Goal: Information Seeking & Learning: Learn about a topic

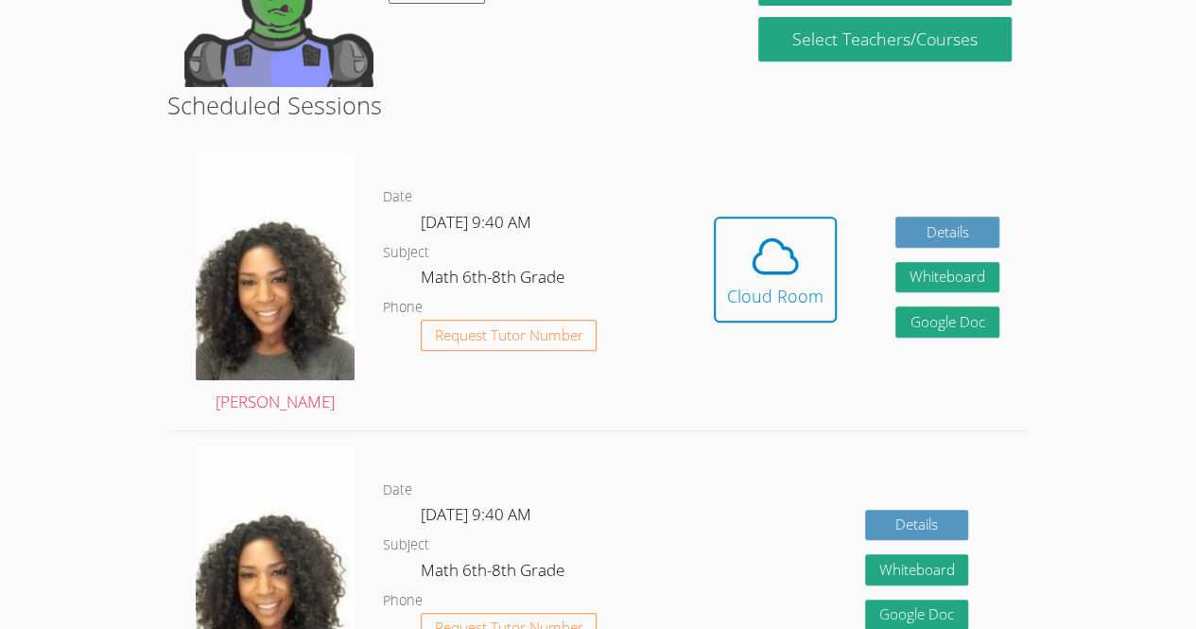
scroll to position [439, 0]
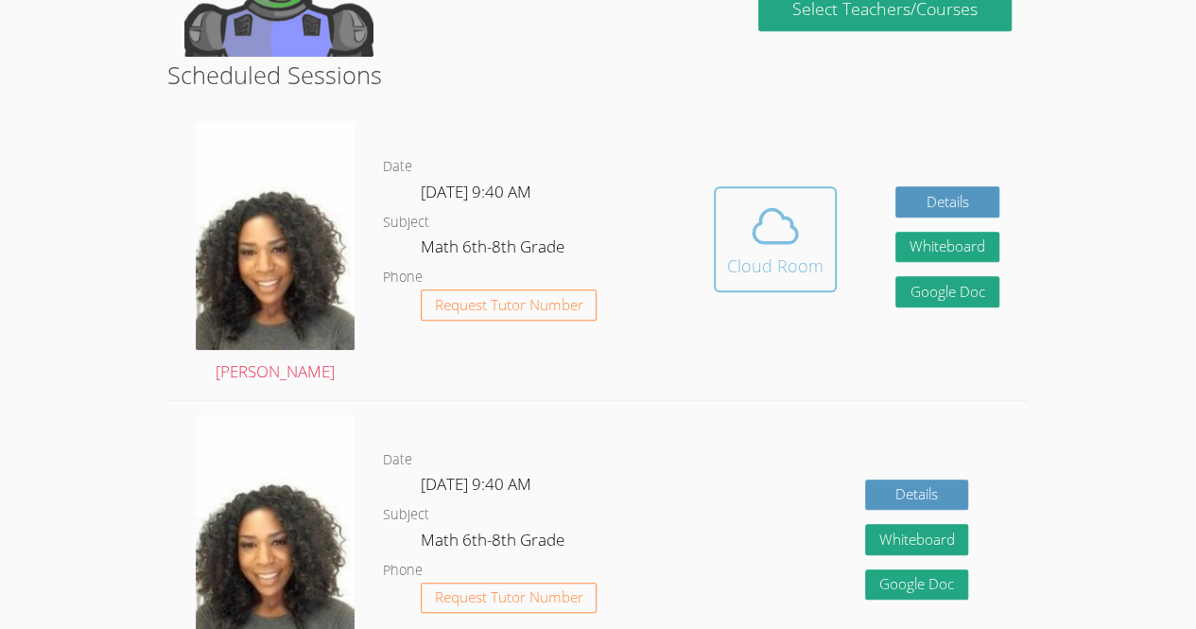
click at [776, 199] on icon at bounding box center [775, 225] width 53 height 53
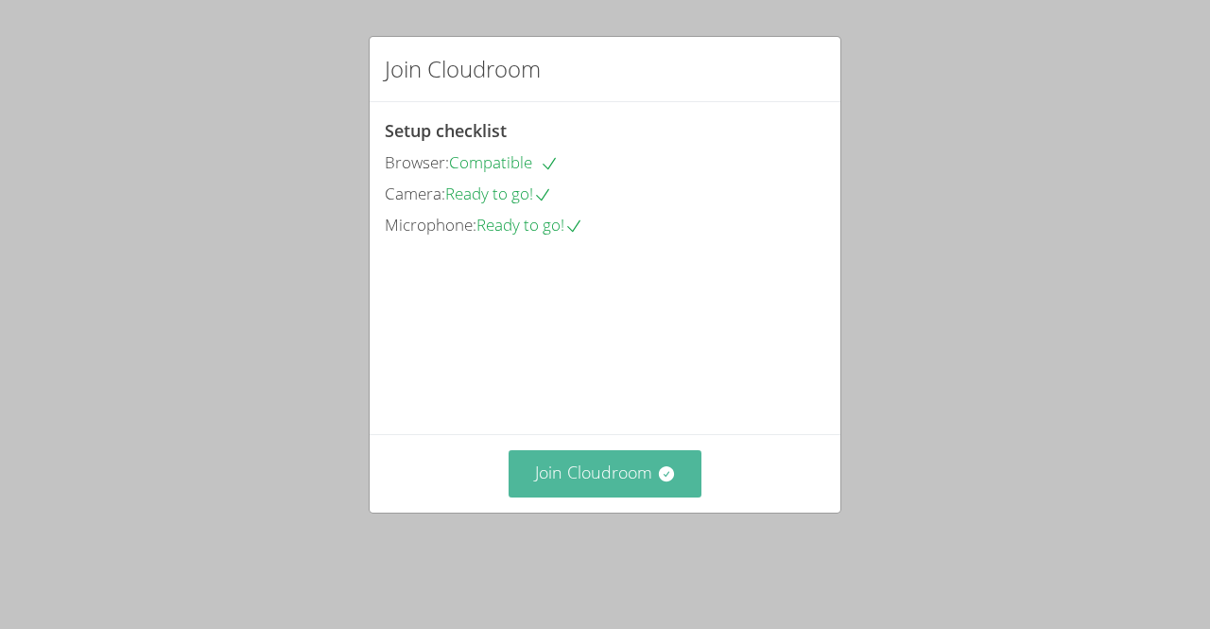
click at [584, 496] on button "Join Cloudroom" at bounding box center [605, 473] width 194 height 46
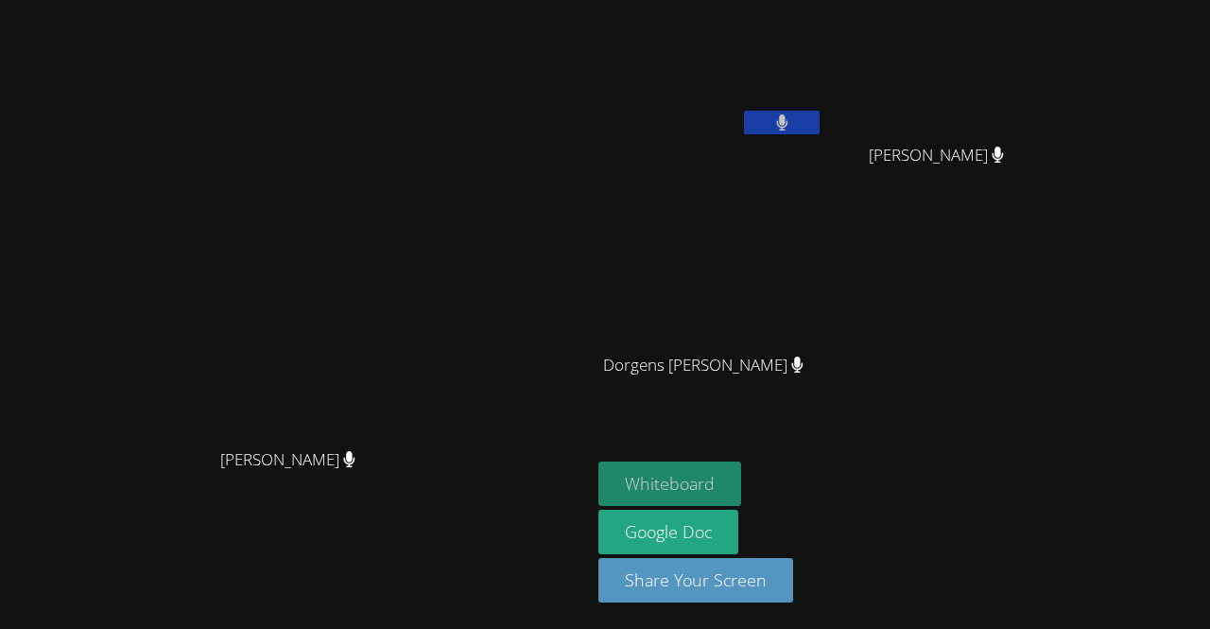
click at [741, 474] on button "Whiteboard" at bounding box center [669, 483] width 143 height 44
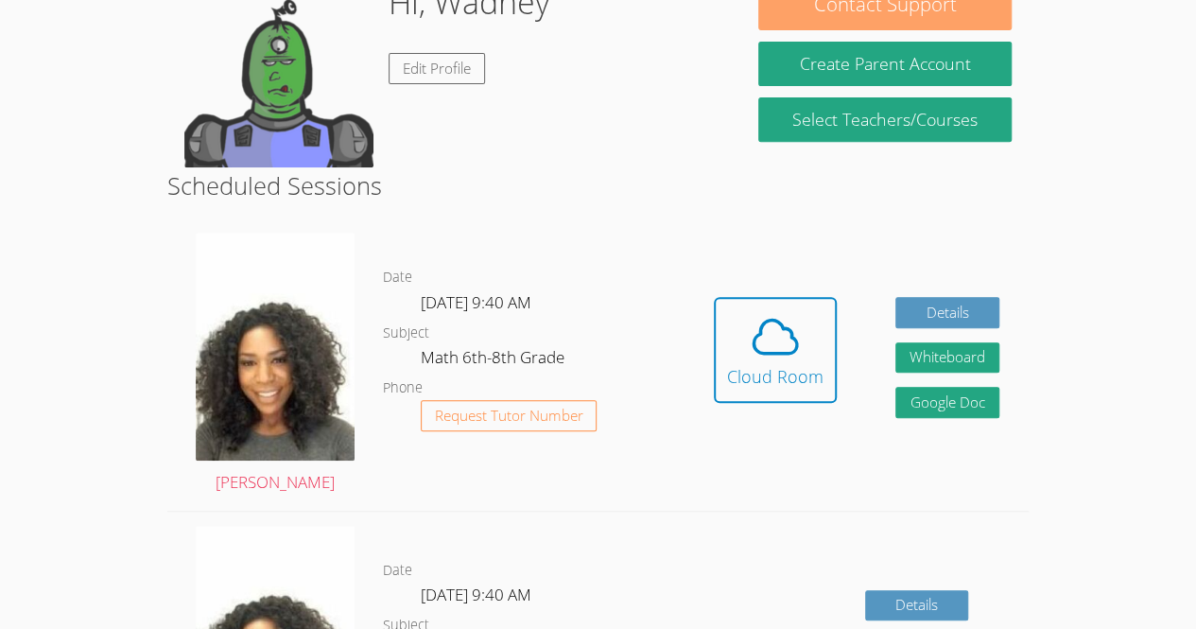
scroll to position [339, 0]
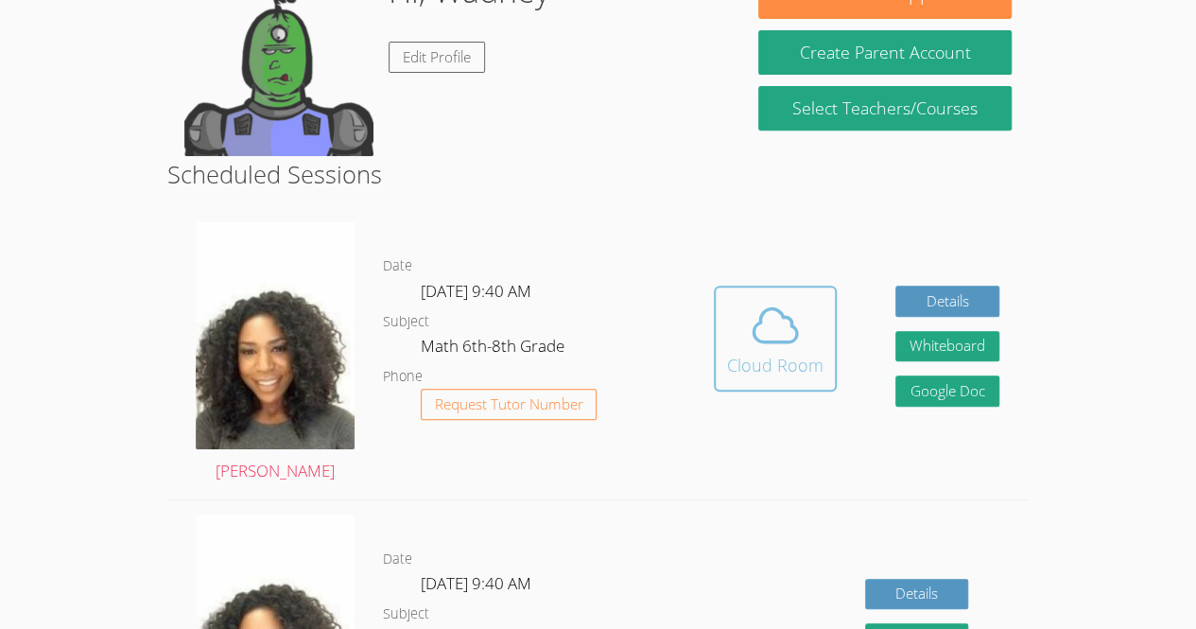
click at [798, 345] on icon at bounding box center [775, 325] width 53 height 53
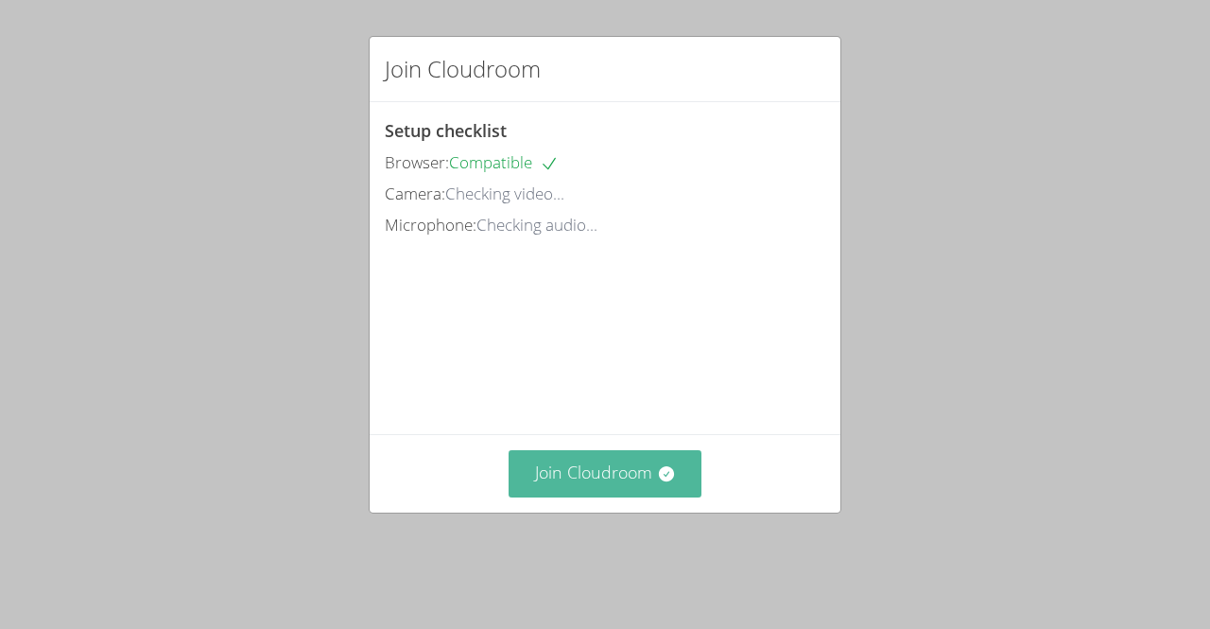
click at [601, 491] on button "Join Cloudroom" at bounding box center [605, 473] width 194 height 46
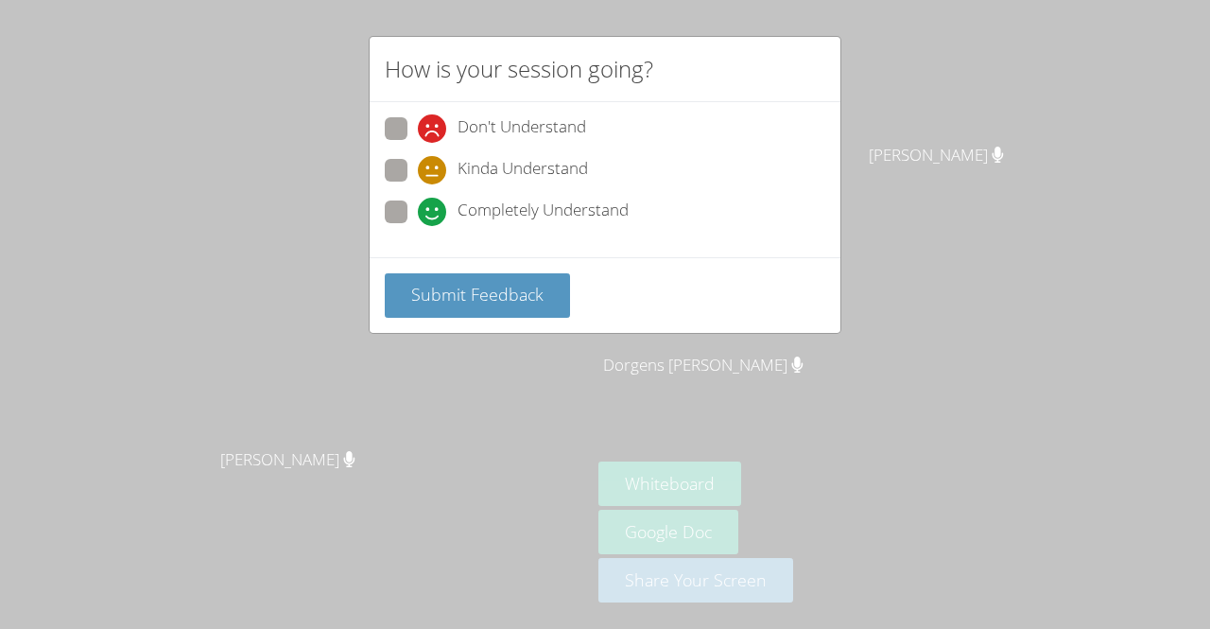
click at [418, 143] on span at bounding box center [418, 143] width 0 height 0
click at [418, 124] on input "Don't Understand" at bounding box center [426, 125] width 16 height 16
radio input "true"
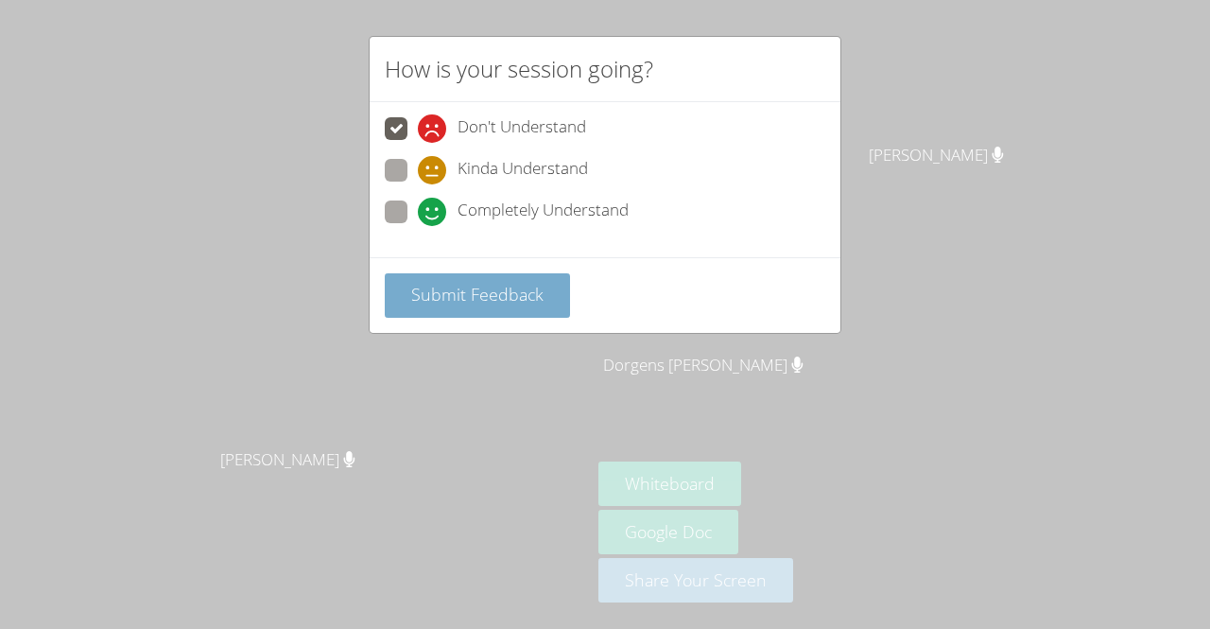
click at [482, 303] on button "Submit Feedback" at bounding box center [477, 295] width 185 height 44
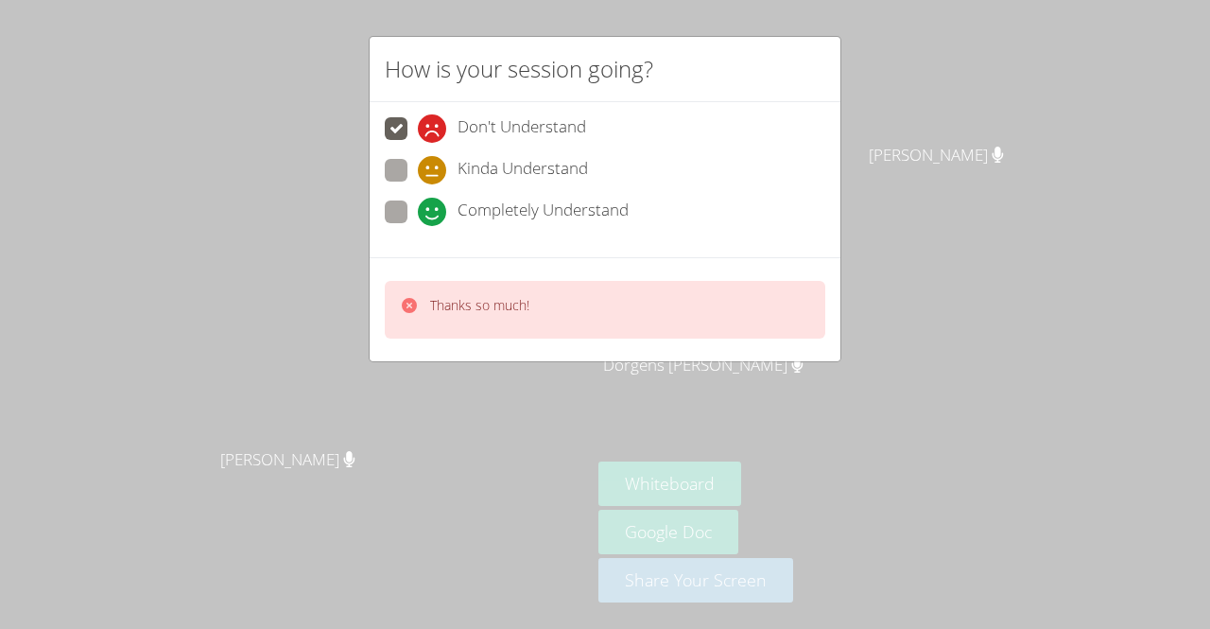
click at [255, 262] on div "How is your session going? Don't Understand Kinda Understand Completely Underst…" at bounding box center [605, 314] width 1210 height 629
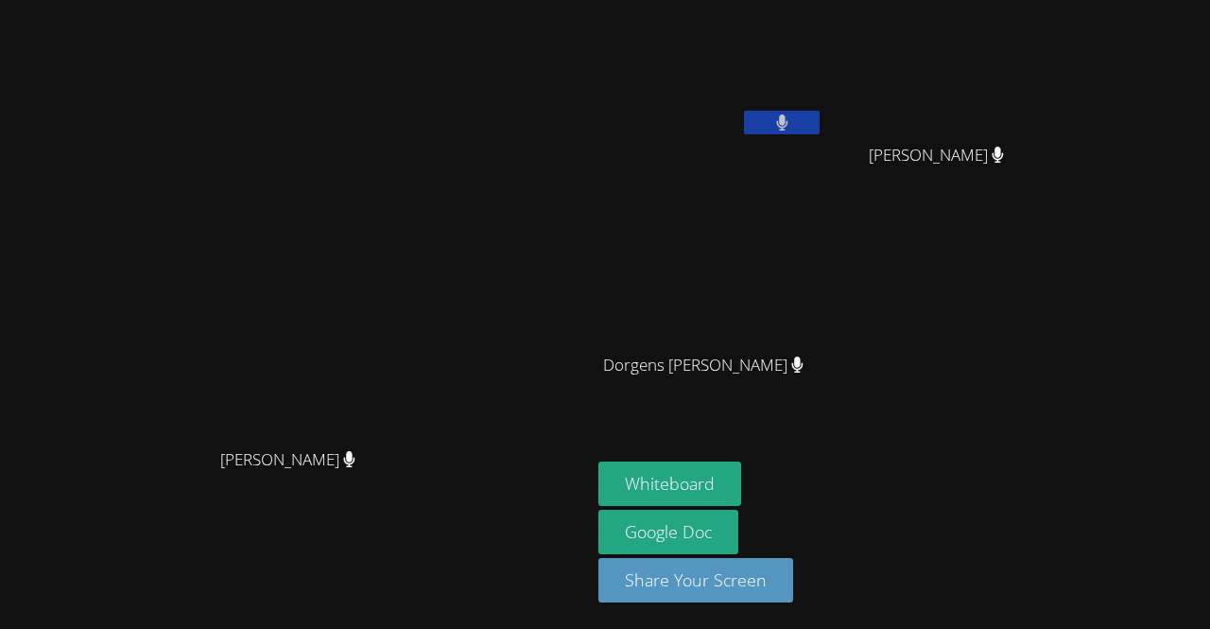
click at [435, 403] on video at bounding box center [296, 276] width 284 height 324
click at [355, 467] on icon at bounding box center [349, 459] width 12 height 16
click at [261, 114] on video at bounding box center [296, 276] width 284 height 324
click at [355, 467] on icon at bounding box center [349, 459] width 12 height 16
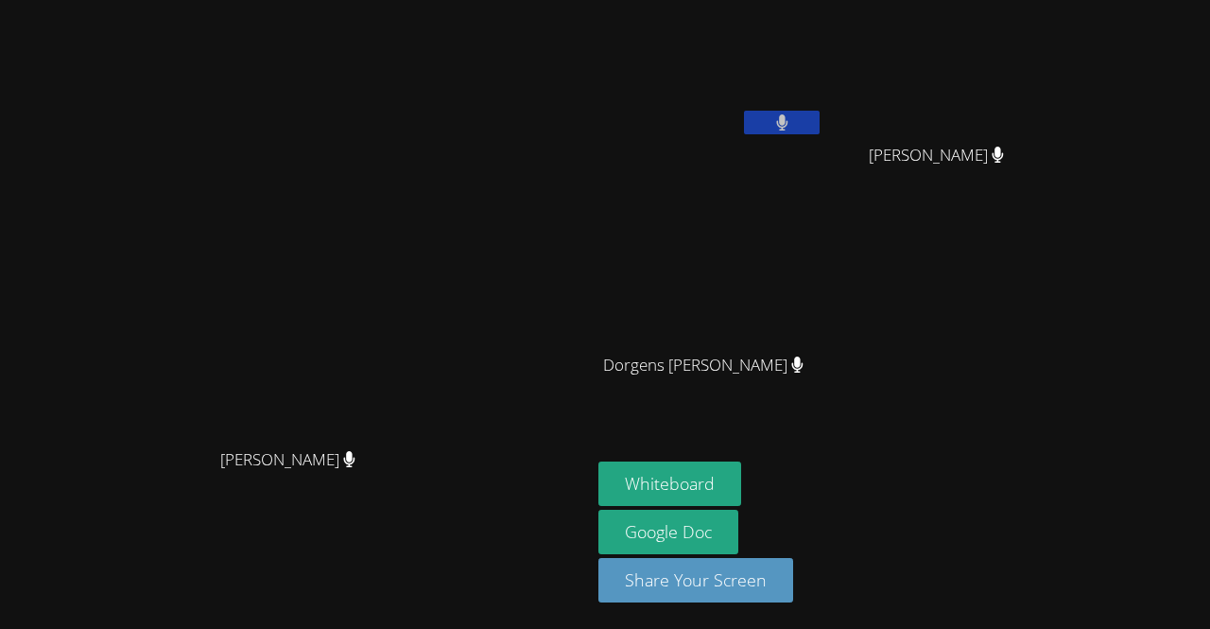
click at [823, 360] on div "Dorgens [PERSON_NAME]" at bounding box center [710, 382] width 225 height 76
drag, startPoint x: 923, startPoint y: 360, endPoint x: 945, endPoint y: 413, distance: 57.2
click at [823, 413] on div "Dorgens [PERSON_NAME]" at bounding box center [710, 382] width 225 height 76
click at [803, 371] on icon at bounding box center [797, 364] width 12 height 16
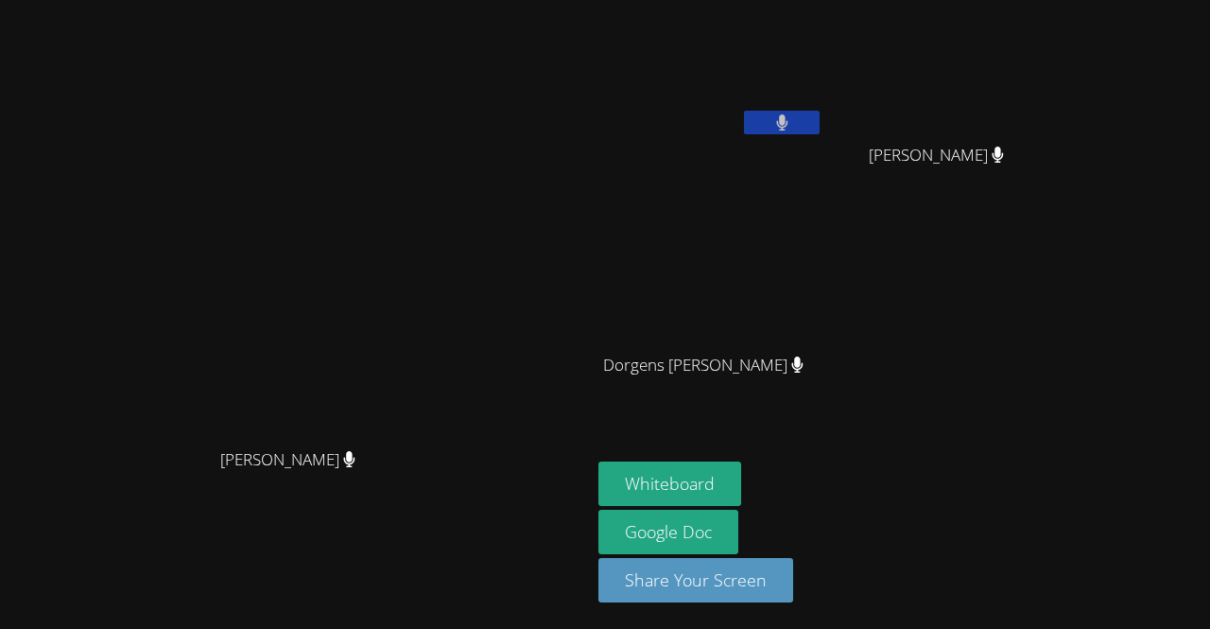
click at [803, 368] on icon at bounding box center [797, 364] width 12 height 16
drag, startPoint x: 891, startPoint y: 364, endPoint x: 918, endPoint y: 362, distance: 26.5
click at [823, 291] on video at bounding box center [710, 280] width 225 height 127
drag, startPoint x: 926, startPoint y: 352, endPoint x: 907, endPoint y: 358, distance: 20.0
click at [823, 358] on div "Dorgens [PERSON_NAME]" at bounding box center [710, 382] width 225 height 76
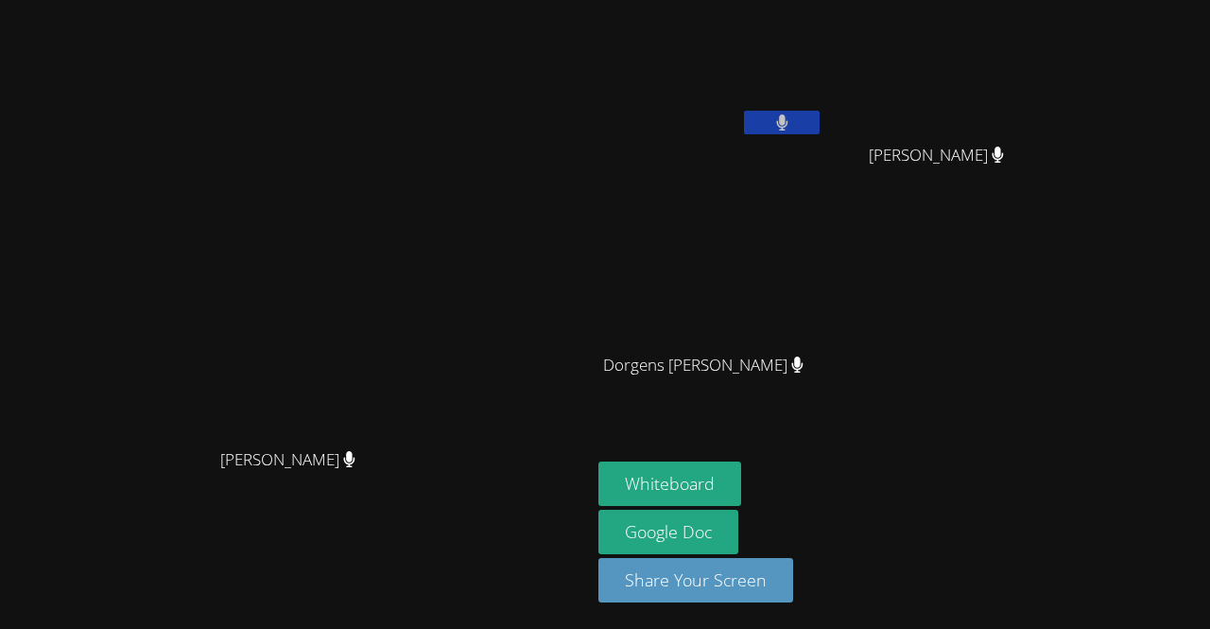
click at [1015, 262] on div "[PERSON_NAME] [PERSON_NAME] [PERSON_NAME] Dorgens [PERSON_NAME] Dorgens [PERSON…" at bounding box center [826, 214] width 457 height 412
